Goal: Information Seeking & Learning: Learn about a topic

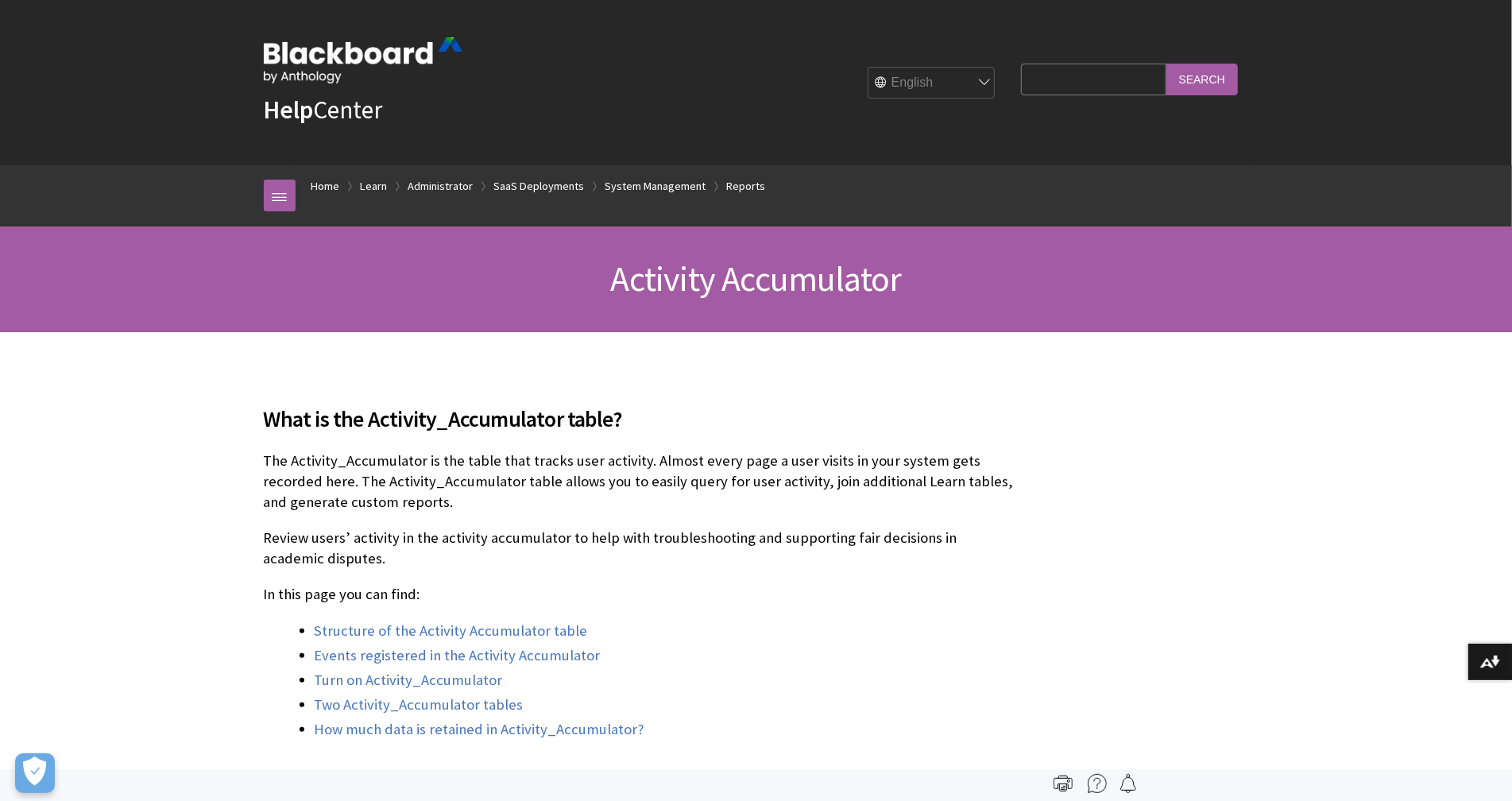
scroll to position [2269, 0]
click at [1057, 83] on input "Search Query" at bounding box center [1093, 79] width 145 height 31
click at [1167, 64] on input "Search" at bounding box center [1202, 79] width 71 height 31
drag, startPoint x: 1047, startPoint y: 82, endPoint x: 1051, endPoint y: 93, distance: 11.7
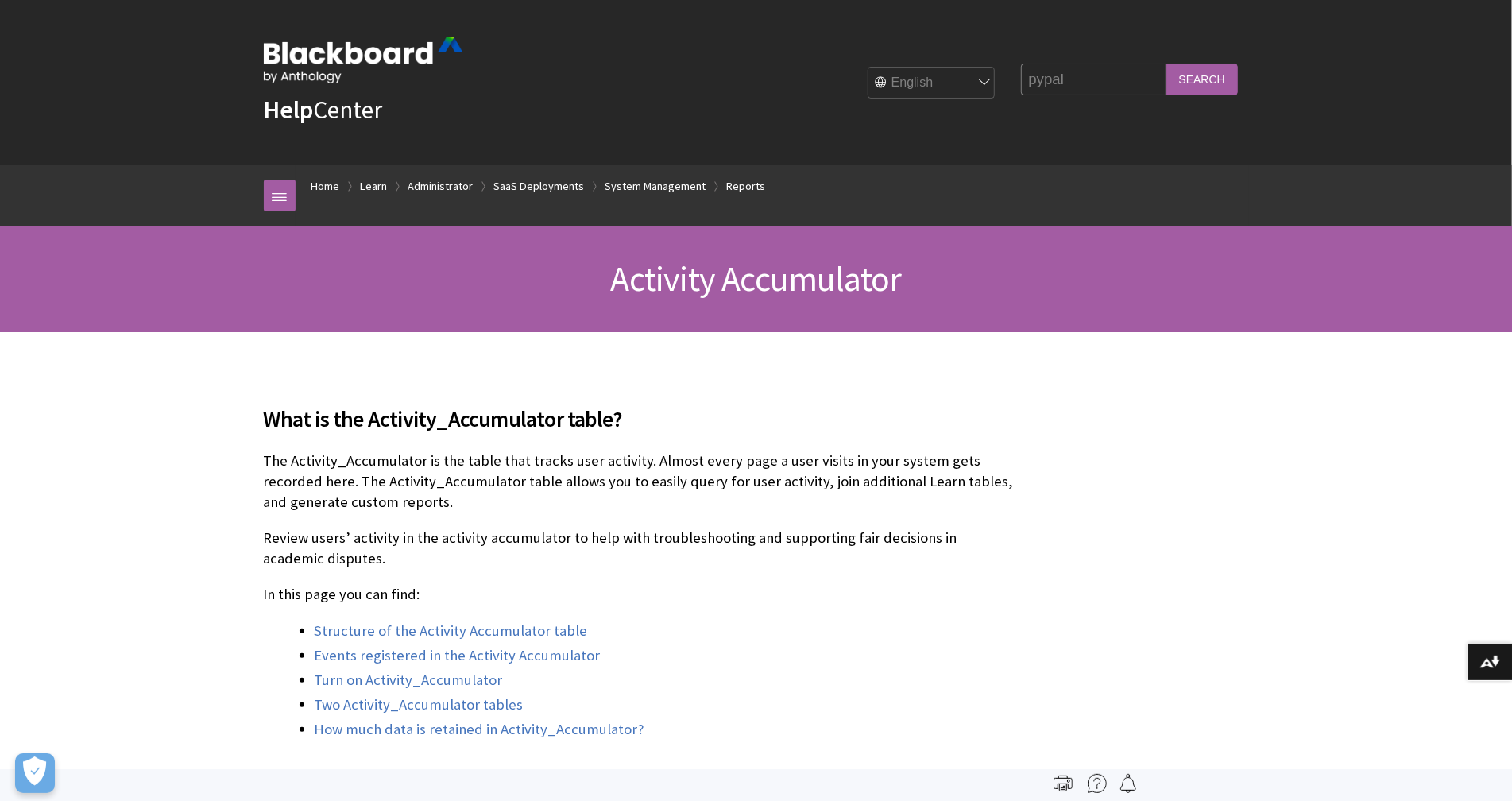
click at [1047, 83] on input "pypal" at bounding box center [1093, 79] width 145 height 31
type input "paypal"
click at [1216, 98] on fieldset "Search Query paypal Search" at bounding box center [1129, 83] width 235 height 48
click at [1220, 89] on input "Search" at bounding box center [1202, 79] width 71 height 31
click at [1232, 74] on input "Search" at bounding box center [1202, 79] width 71 height 31
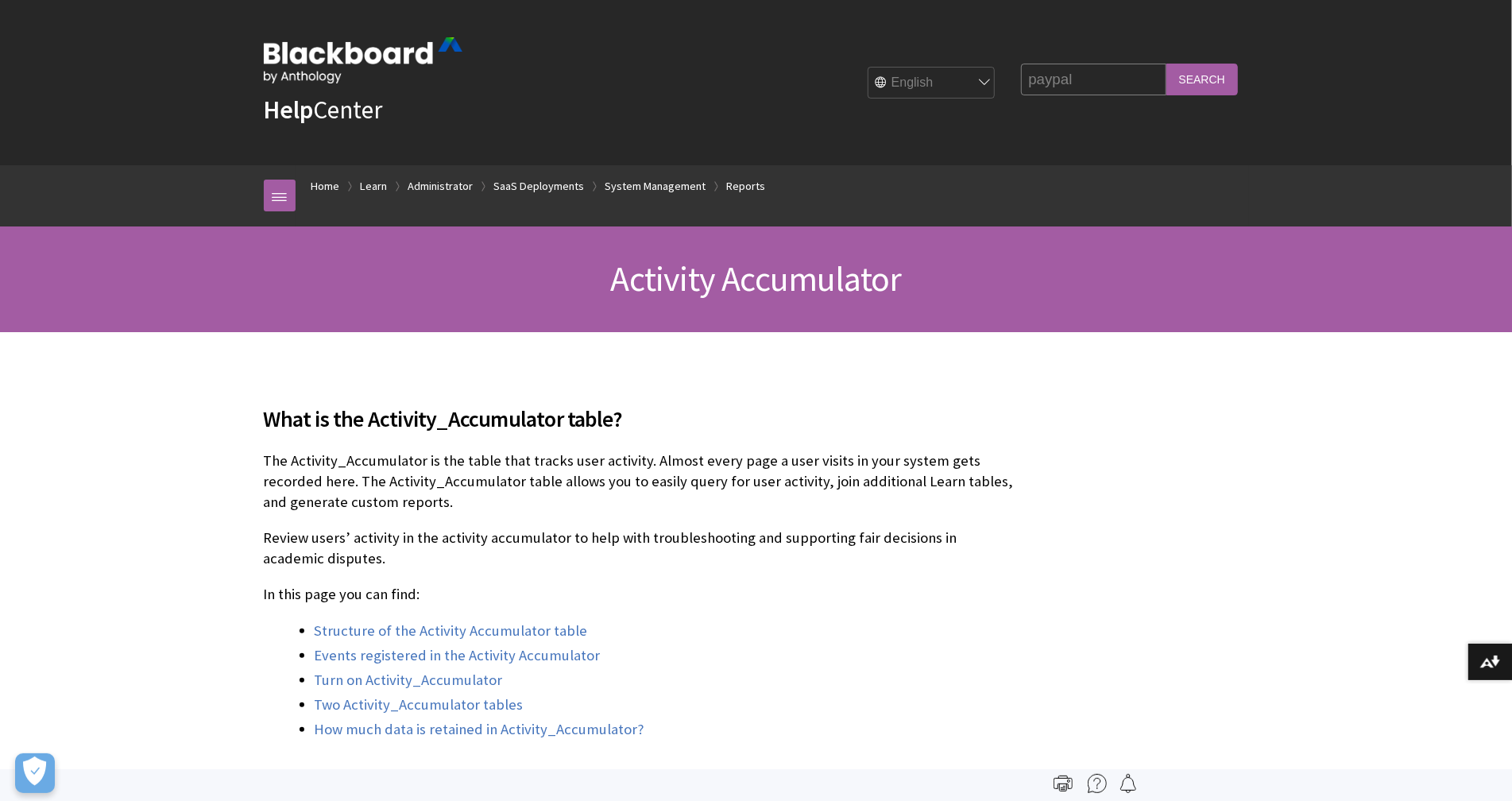
click at [1213, 83] on input "Search" at bounding box center [1202, 79] width 71 height 31
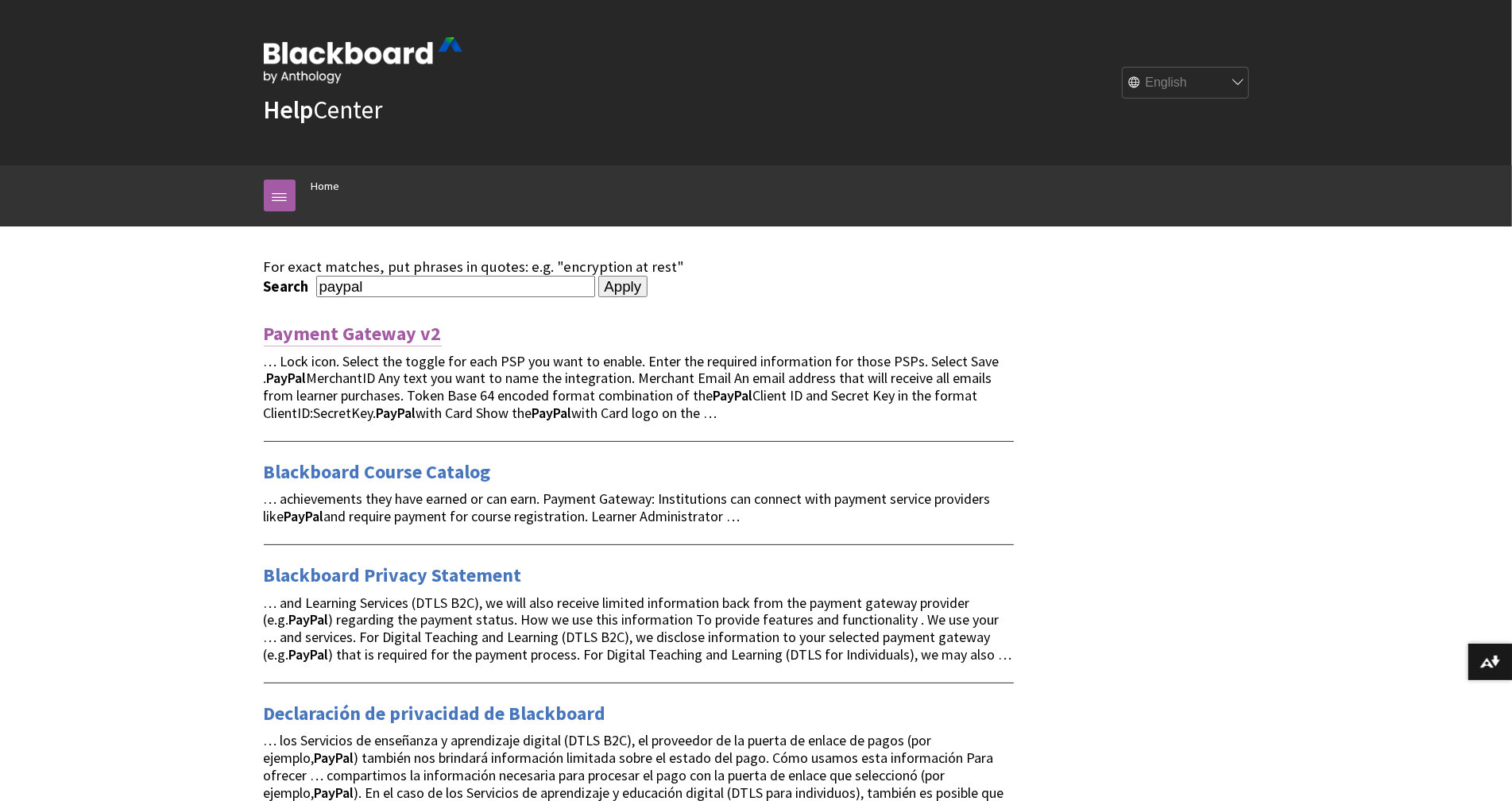
click at [402, 336] on link "Payment Gateway v2" at bounding box center [352, 333] width 178 height 26
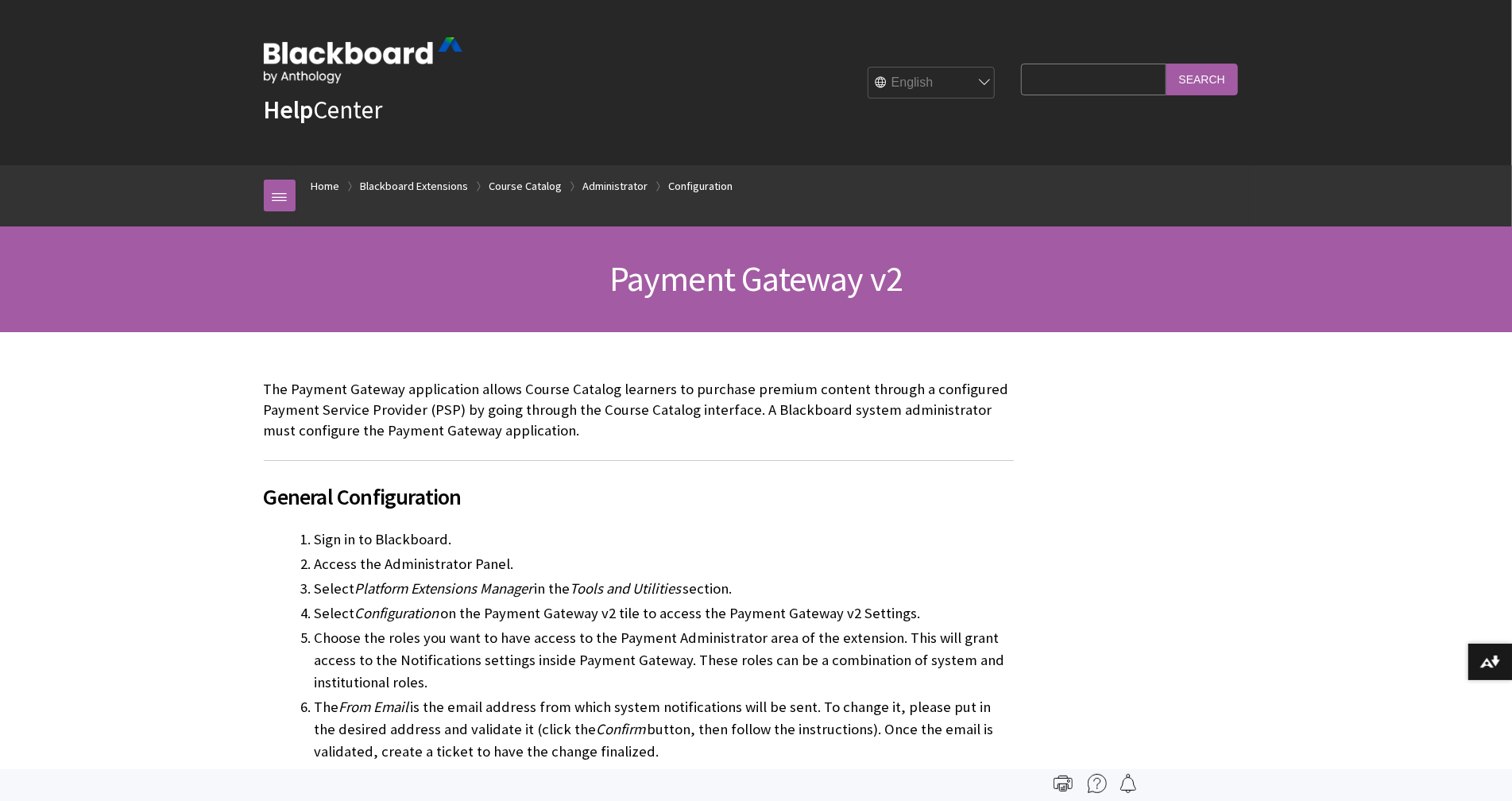
click at [1113, 101] on fieldset "Search Query Search" at bounding box center [1129, 83] width 235 height 48
click at [1109, 85] on input "Search Query" at bounding box center [1093, 79] width 145 height 31
type input "paypal"
click at [1167, 64] on input "Search" at bounding box center [1202, 79] width 71 height 31
click at [1215, 66] on input "Search" at bounding box center [1202, 79] width 71 height 31
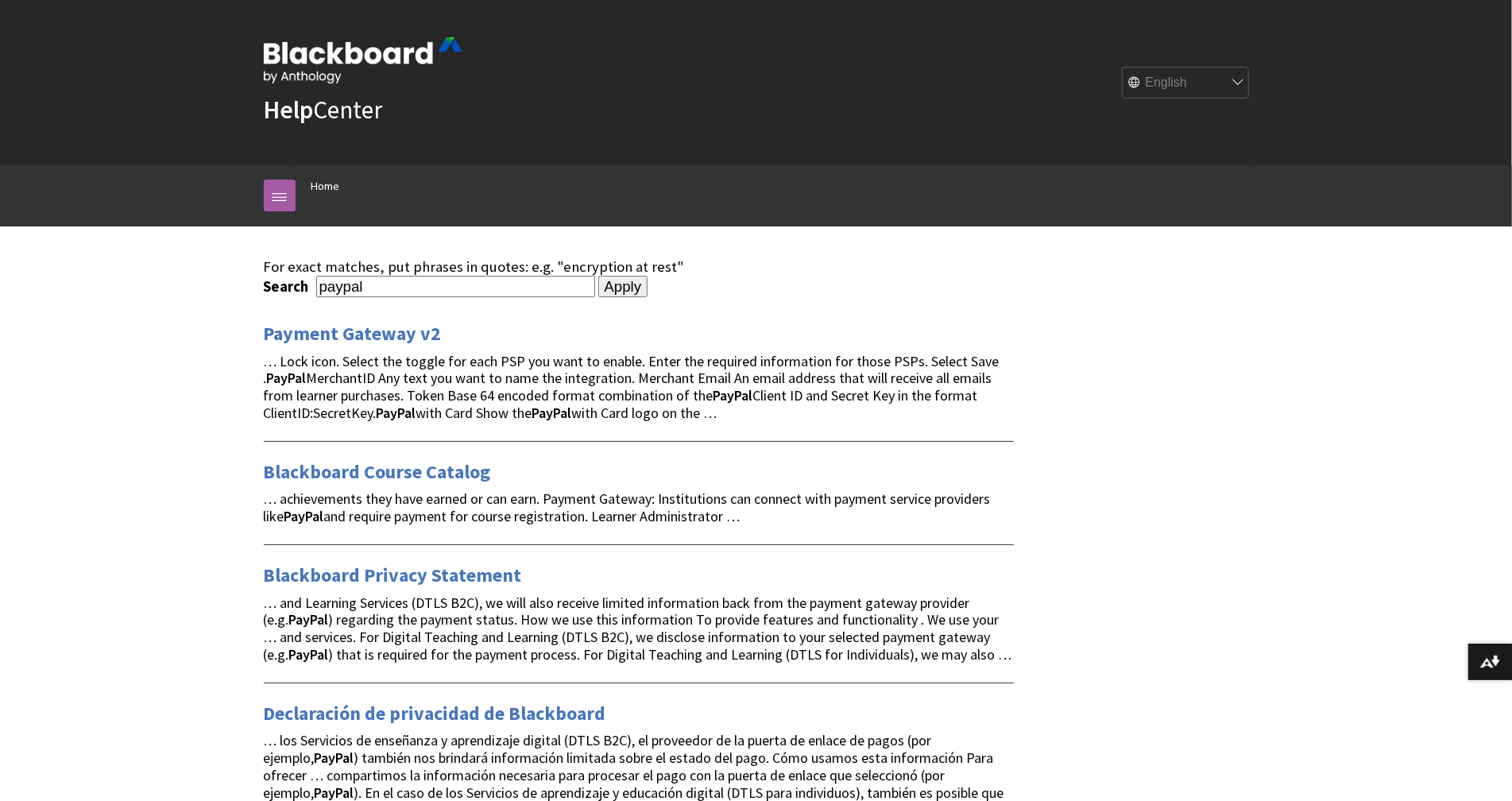
click at [387, 373] on span "… Lock icon. Select the toggle for each PSP you want to enable. Enter the requi…" at bounding box center [631, 386] width 736 height 69
click at [416, 333] on link "Payment Gateway v2" at bounding box center [352, 333] width 178 height 26
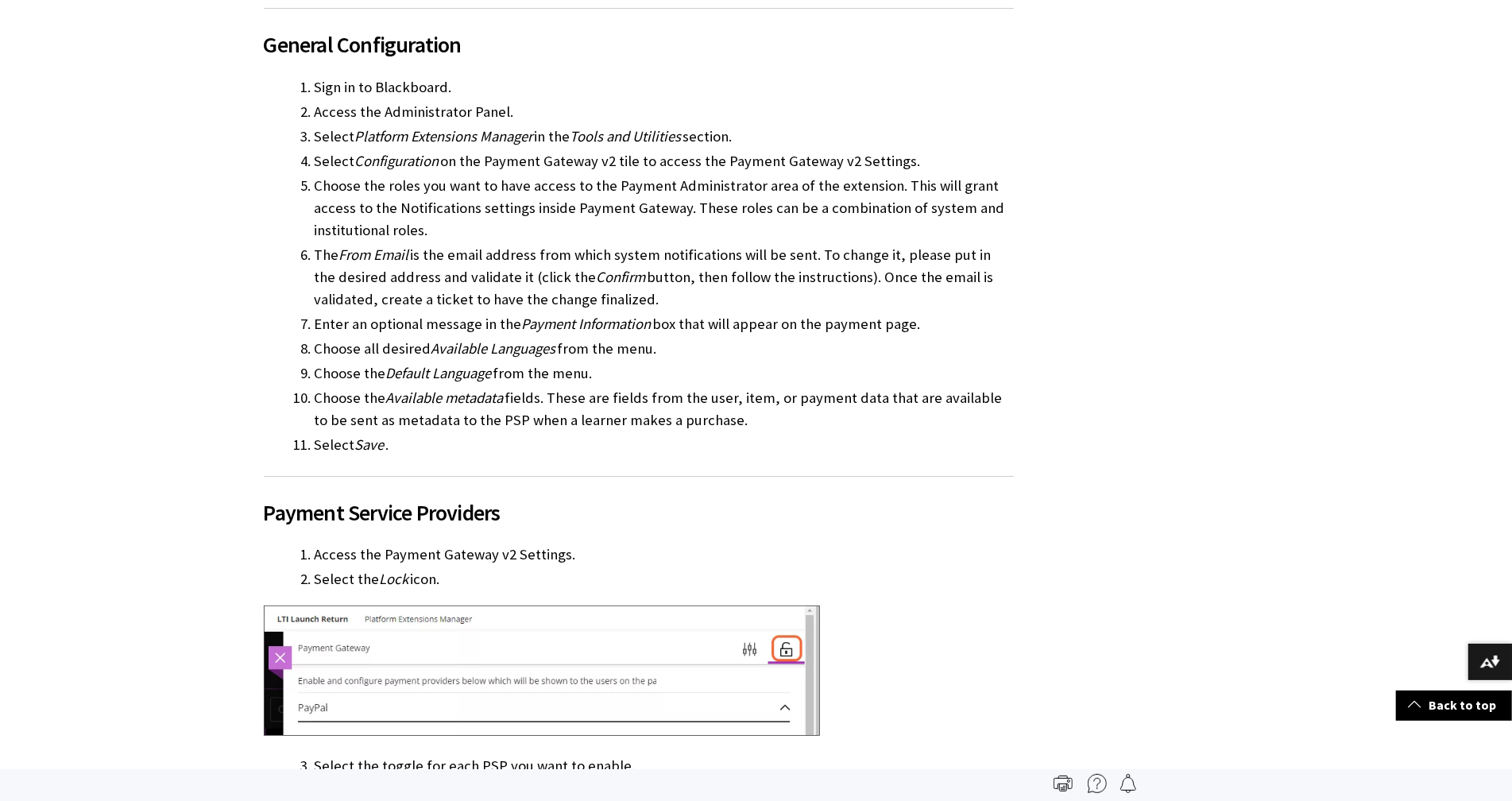
scroll to position [214, 0]
